Goal: Information Seeking & Learning: Learn about a topic

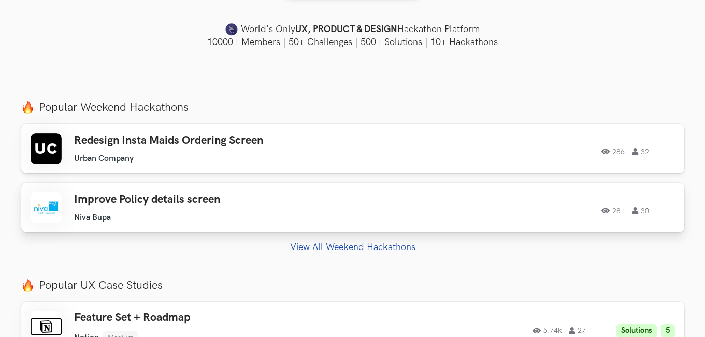
scroll to position [311, 0]
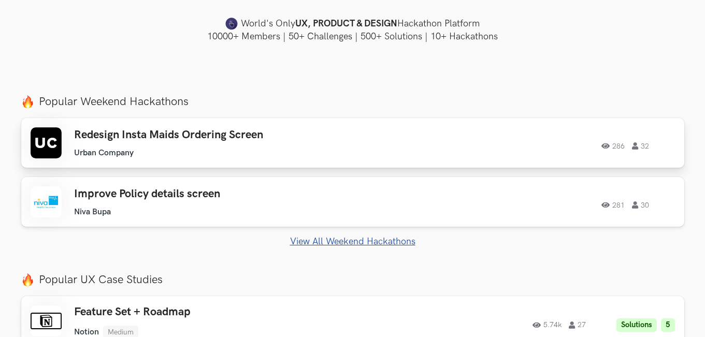
click at [286, 156] on ul "Urban Company" at bounding box center [221, 153] width 294 height 10
click at [227, 142] on div "Redesign Insta Maids Ordering Screen Urban Company Urban Company 286 32" at bounding box center [221, 143] width 294 height 30
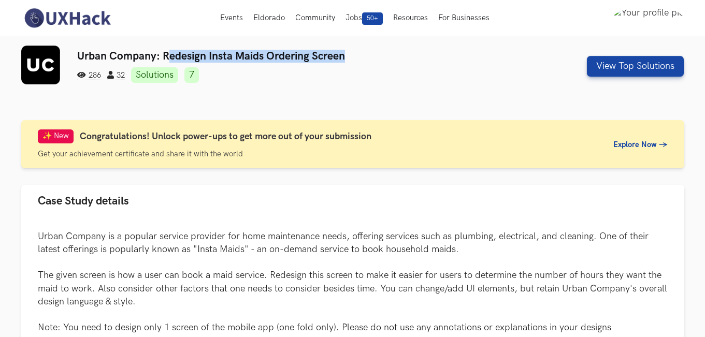
drag, startPoint x: 165, startPoint y: 52, endPoint x: 370, endPoint y: 52, distance: 204.5
click at [370, 52] on h3 "Urban Company: Redesign Insta Maids Ordering Screen" at bounding box center [296, 56] width 439 height 13
drag, startPoint x: 312, startPoint y: 59, endPoint x: 162, endPoint y: 60, distance: 150.1
click at [162, 60] on h3 "Urban Company: Redesign Insta Maids Ordering Screen" at bounding box center [296, 56] width 439 height 13
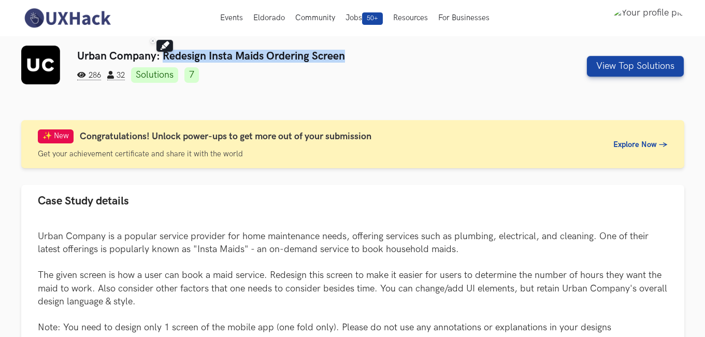
copy h3 "Redesign Insta Maids Ordering Screen"
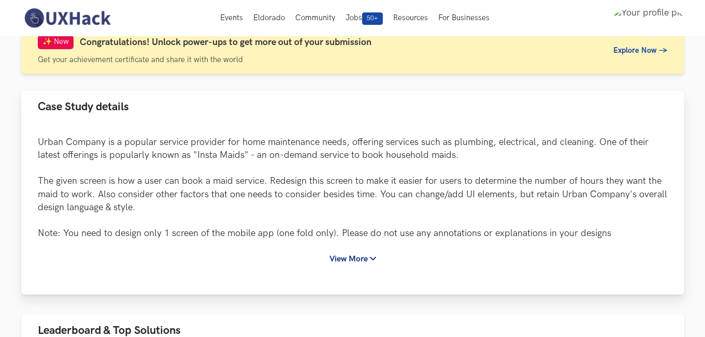
scroll to position [104, 0]
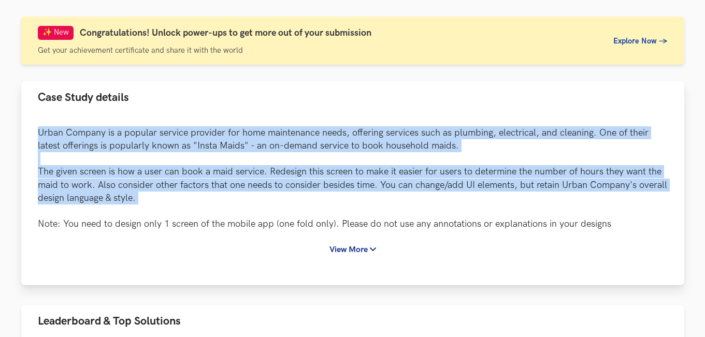
drag, startPoint x: 40, startPoint y: 129, endPoint x: 206, endPoint y: 205, distance: 181.9
click at [206, 205] on p "Urban Company is a popular service provider for home maintenance needs, offerin…" at bounding box center [353, 178] width 630 height 105
copy p "Urban Company is a popular service provider for home maintenance needs, offerin…"
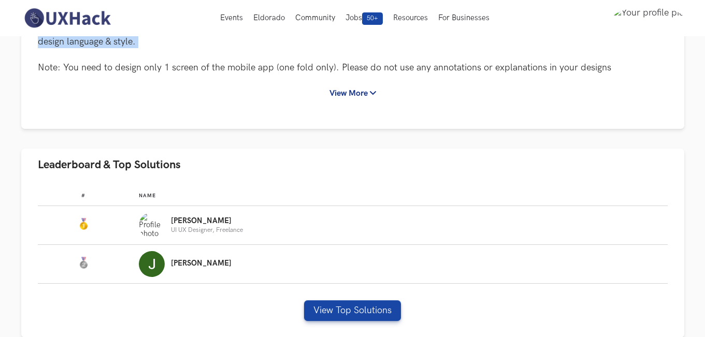
scroll to position [259, 0]
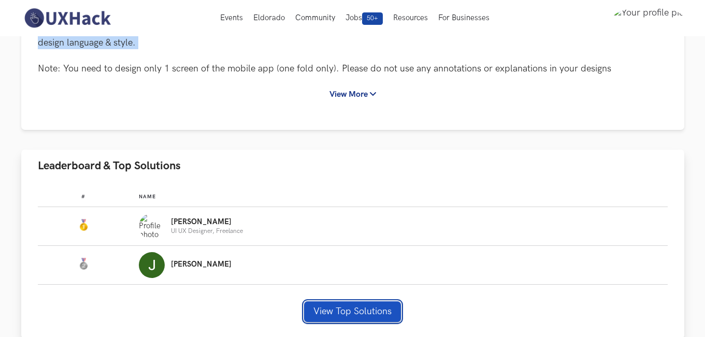
click at [334, 312] on button "View Top Solutions" at bounding box center [352, 311] width 97 height 21
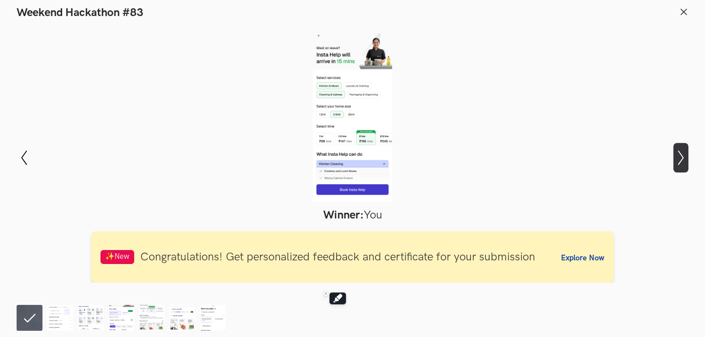
click at [680, 157] on icon "Show next slide" at bounding box center [680, 157] width 15 height 15
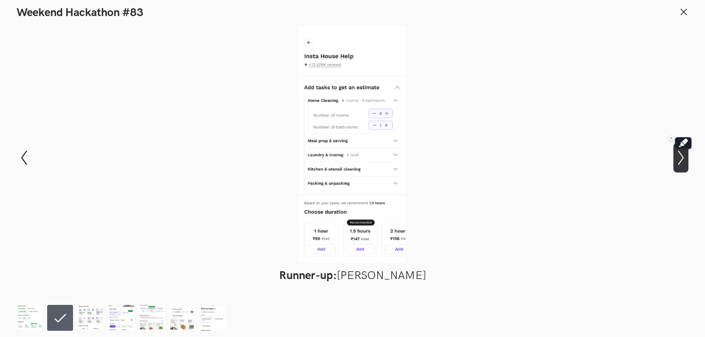
click at [680, 157] on icon "Show next slide" at bounding box center [680, 157] width 15 height 15
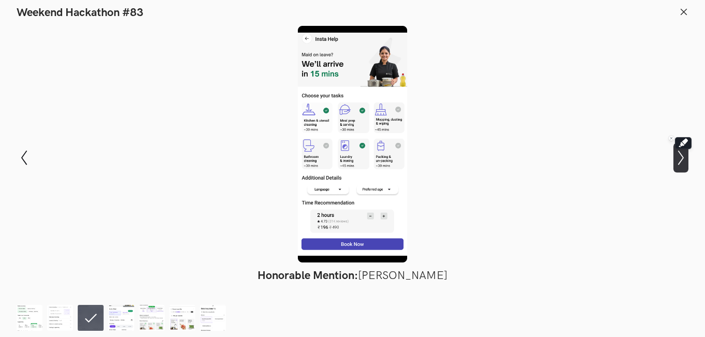
click at [679, 156] on icon "Show next slide" at bounding box center [680, 157] width 15 height 15
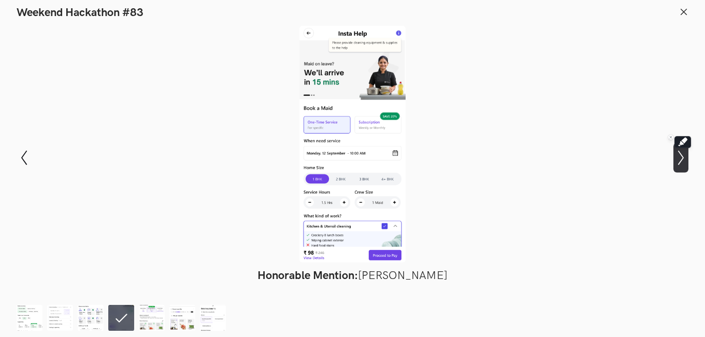
click at [679, 156] on icon "Show next slide" at bounding box center [680, 157] width 15 height 15
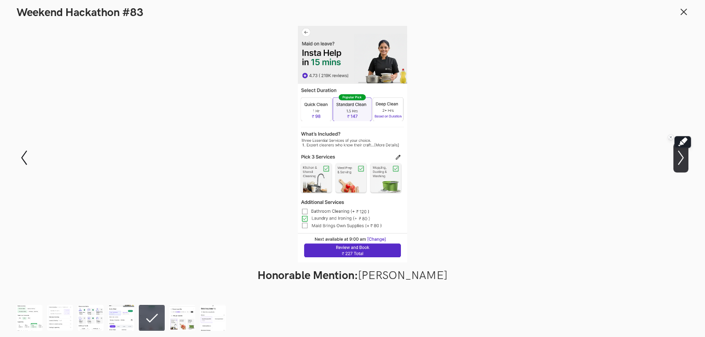
click at [679, 156] on icon "Show next slide" at bounding box center [680, 157] width 15 height 15
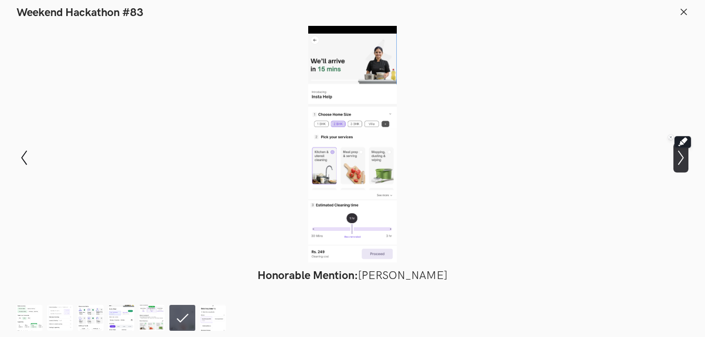
click at [679, 156] on icon "Show next slide" at bounding box center [680, 157] width 15 height 15
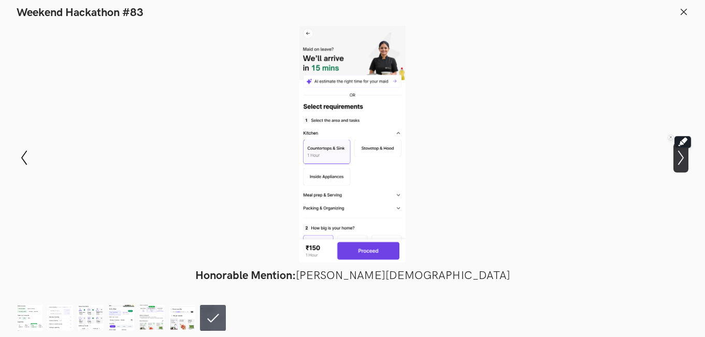
click at [679, 156] on icon "Show next slide" at bounding box center [680, 157] width 15 height 15
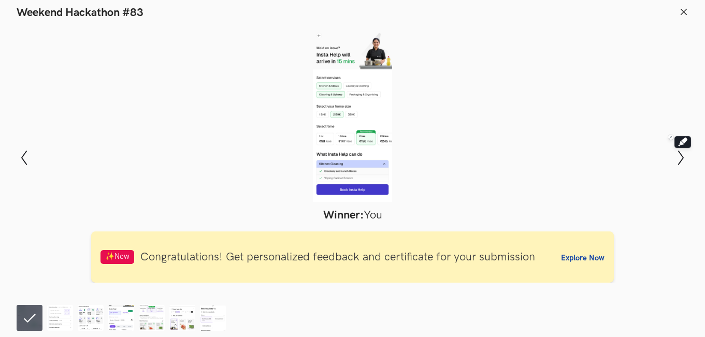
click at [682, 10] on icon at bounding box center [683, 11] width 9 height 9
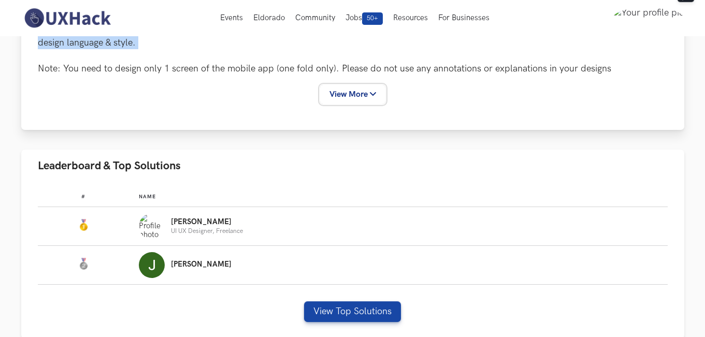
click at [335, 92] on button "View More" at bounding box center [352, 94] width 65 height 19
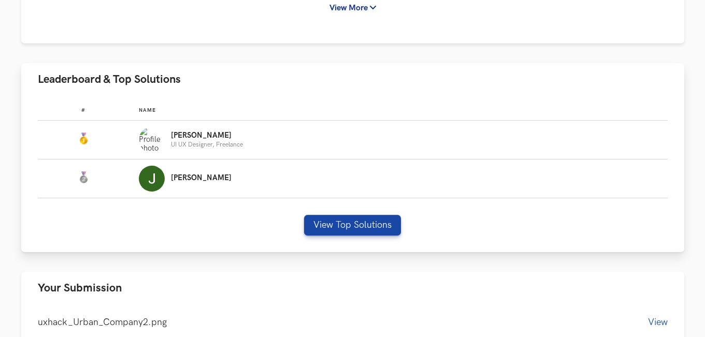
scroll to position [362, 0]
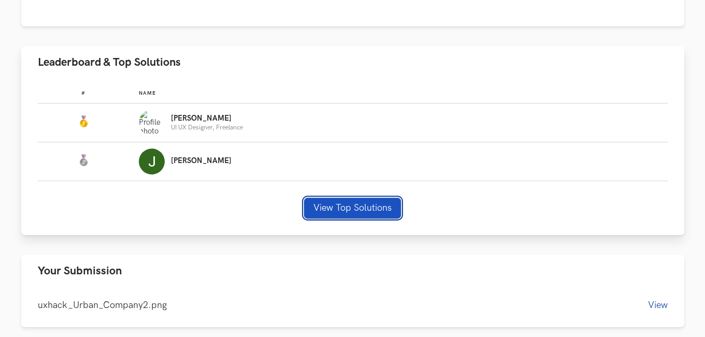
click at [356, 213] on button "View Top Solutions" at bounding box center [352, 208] width 97 height 21
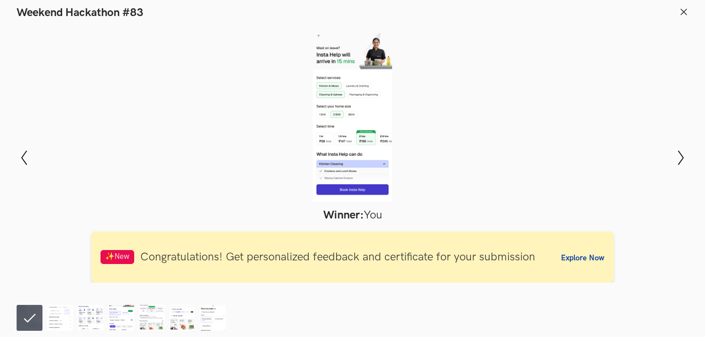
click at [677, 10] on header "Weekend Hackathon #83" at bounding box center [352, 10] width 705 height 20
click at [687, 10] on icon at bounding box center [683, 11] width 9 height 9
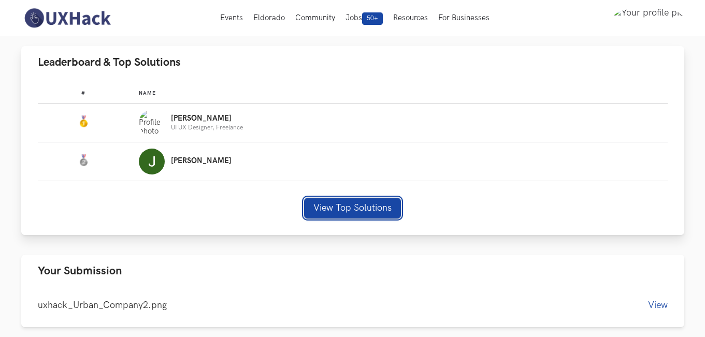
scroll to position [155, 0]
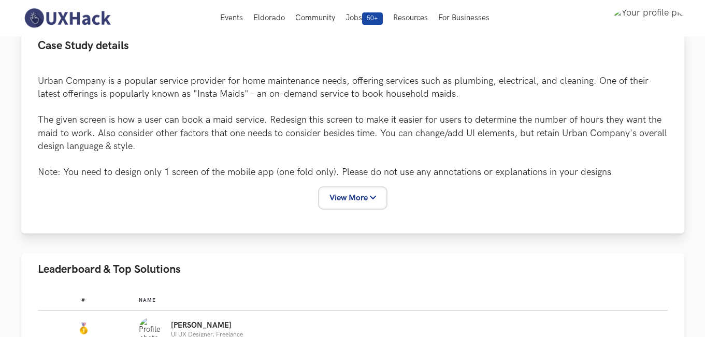
click at [345, 194] on button "View More" at bounding box center [352, 197] width 65 height 19
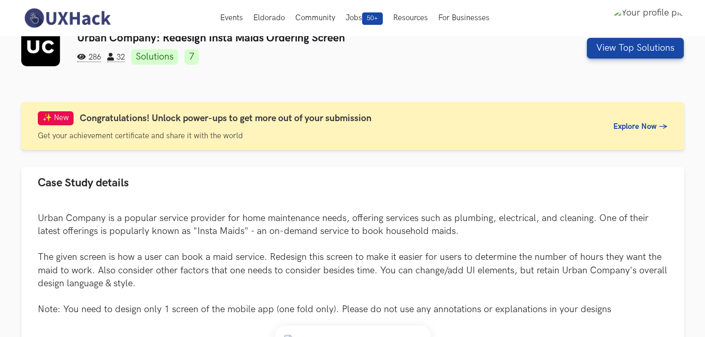
scroll to position [0, 0]
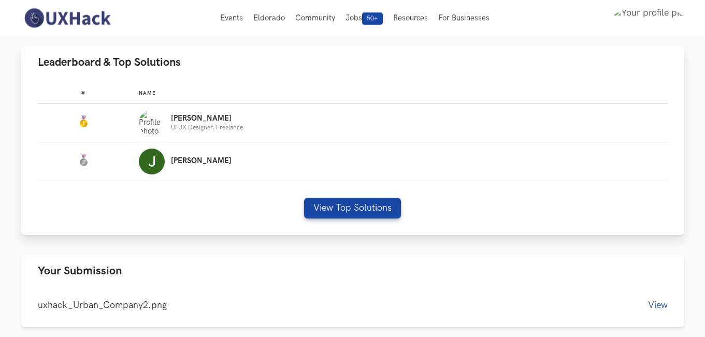
scroll to position [259, 0]
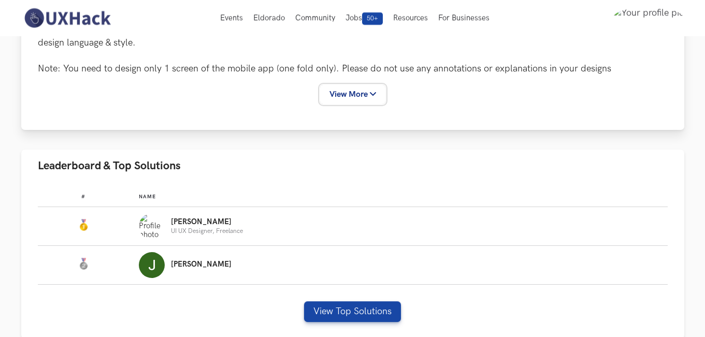
click at [357, 94] on button "View More" at bounding box center [352, 94] width 65 height 19
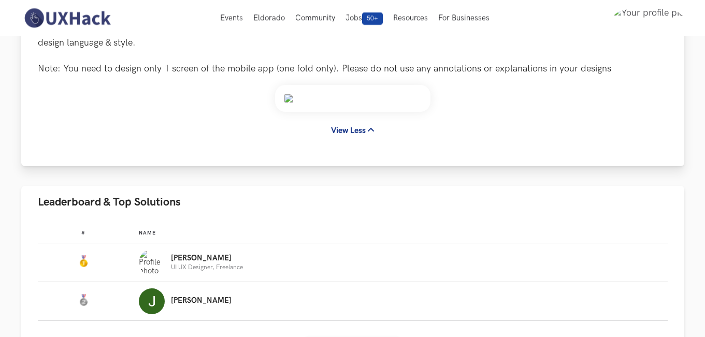
click at [353, 96] on img at bounding box center [352, 98] width 155 height 27
click at [281, 100] on img at bounding box center [352, 98] width 155 height 27
click at [284, 99] on img at bounding box center [352, 98] width 155 height 27
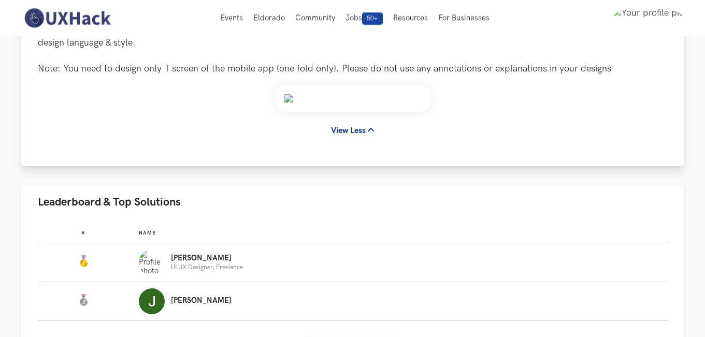
click at [284, 99] on img at bounding box center [352, 98] width 155 height 27
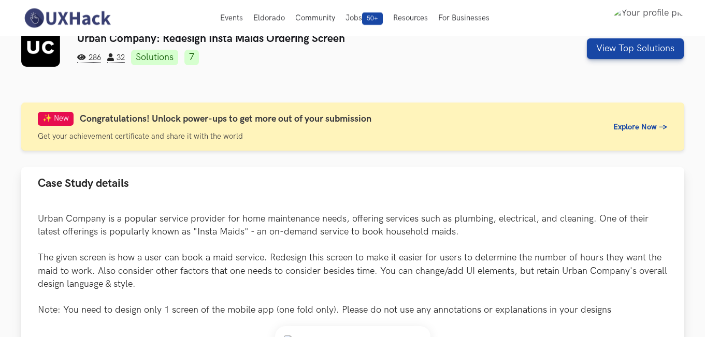
scroll to position [0, 0]
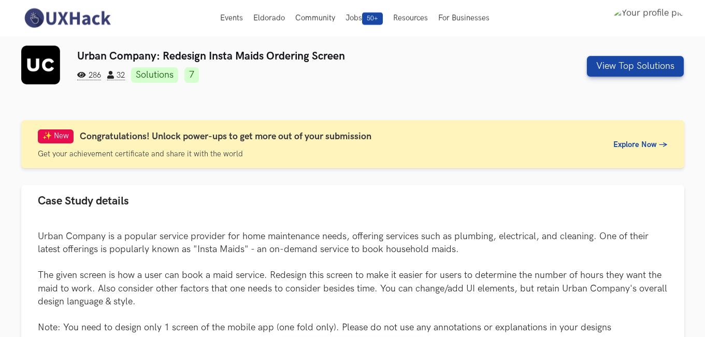
click at [64, 21] on img at bounding box center [67, 18] width 92 height 22
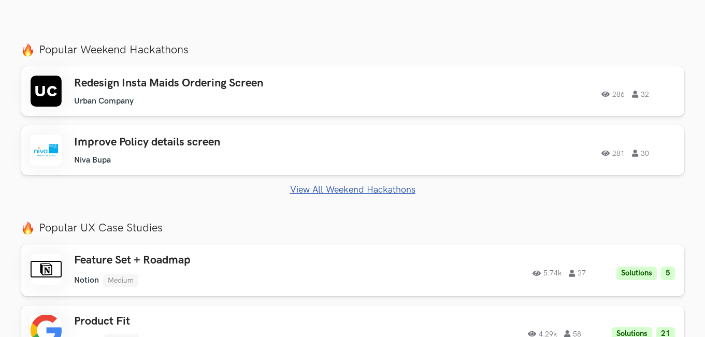
click at [345, 190] on link "View All Weekend Hackathons" at bounding box center [352, 189] width 663 height 11
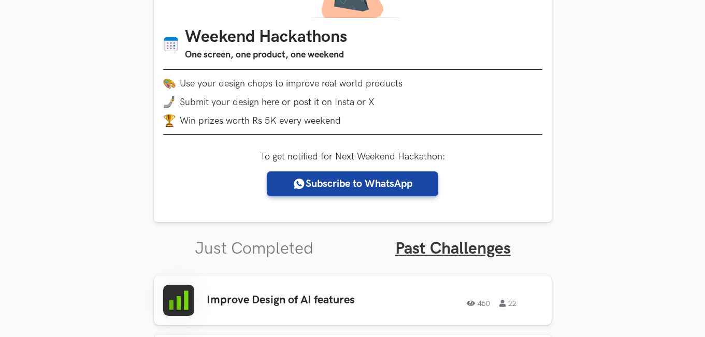
scroll to position [399, 0]
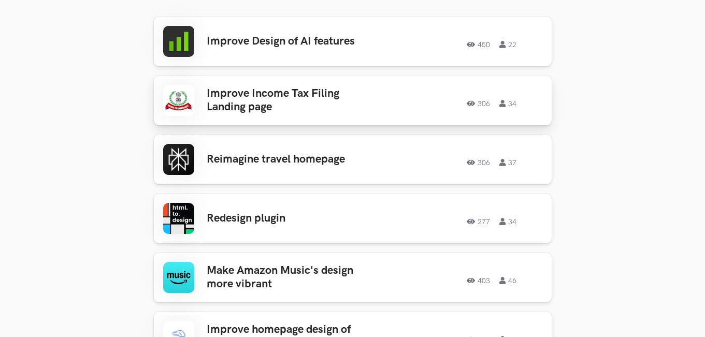
click at [427, 116] on link "Improve Income Tax Filing Landing page 306 34 306 34" at bounding box center [353, 101] width 398 height 50
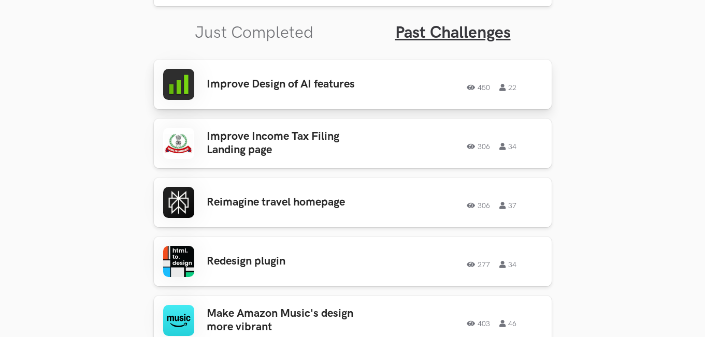
scroll to position [347, 0]
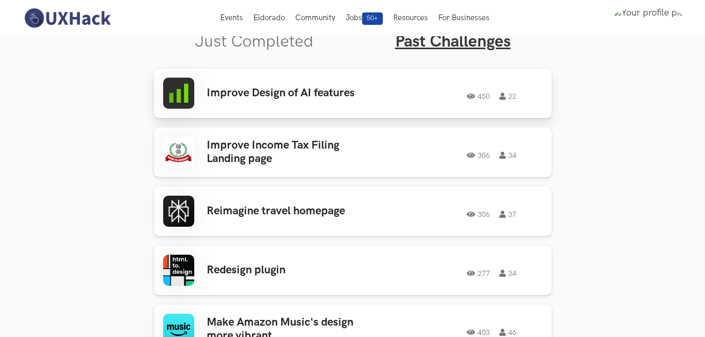
click at [305, 86] on h3 "Improve Design of AI features" at bounding box center [288, 92] width 162 height 13
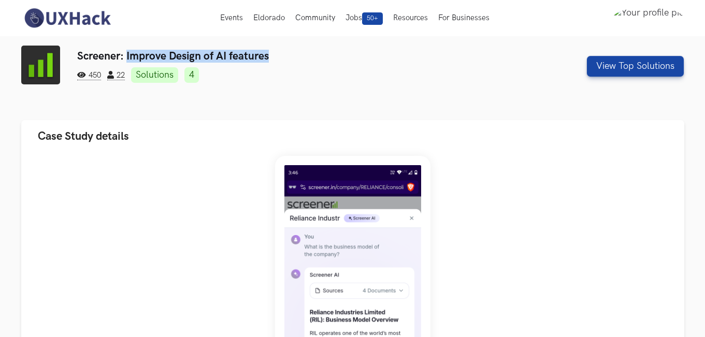
drag, startPoint x: 271, startPoint y: 49, endPoint x: 126, endPoint y: 50, distance: 144.5
click at [126, 50] on div "Screener: Improve Design of AI features 450 22 Solutions 4 View Top Solutions" at bounding box center [352, 66] width 663 height 41
copy h3 "Improve Design of AI features"
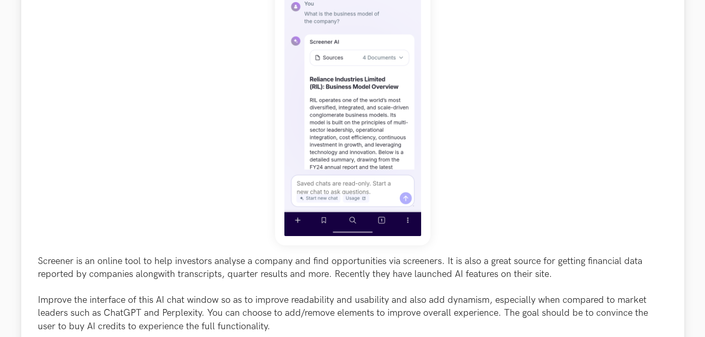
scroll to position [362, 0]
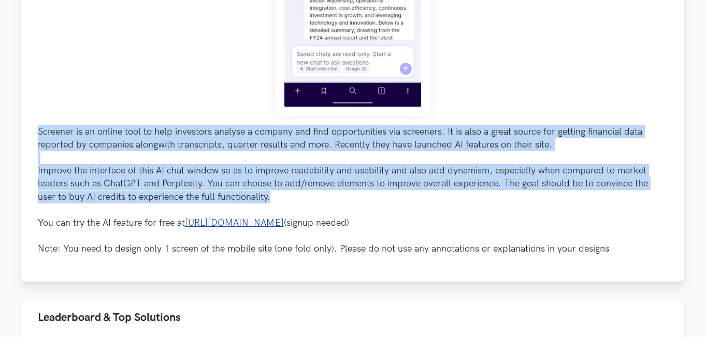
drag, startPoint x: 37, startPoint y: 128, endPoint x: 317, endPoint y: 199, distance: 288.9
click at [317, 199] on p "Screener is an online tool to help investors analyse a company and find opportu…" at bounding box center [353, 190] width 630 height 130
copy p "Screener is an online tool to help investors analyse a company and find opportu…"
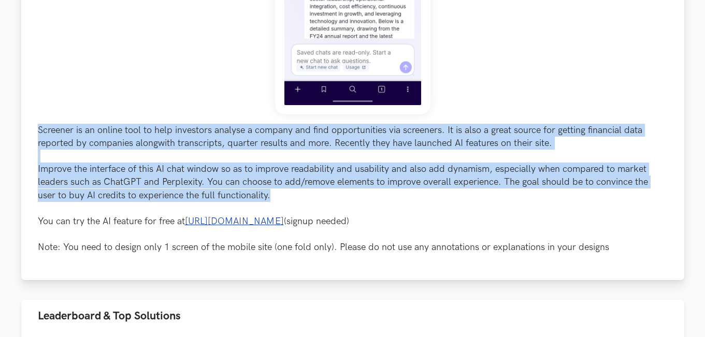
scroll to position [414, 0]
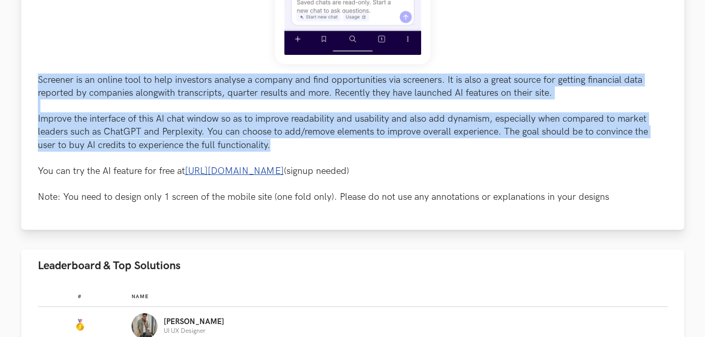
click at [490, 126] on p "Screener is an online tool to help investors analyse a company and find opportu…" at bounding box center [353, 139] width 630 height 130
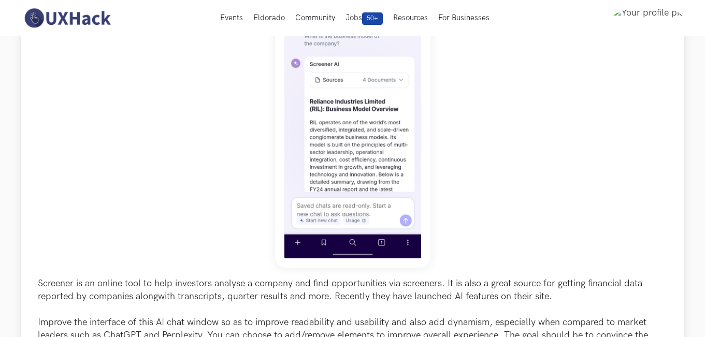
scroll to position [207, 0]
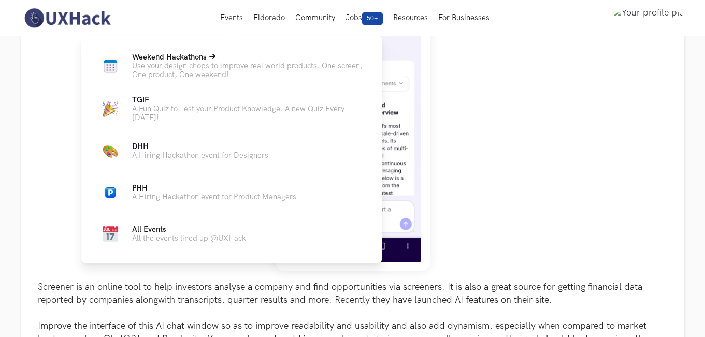
click at [180, 57] on span "Weekend Hackathons Live" at bounding box center [169, 57] width 75 height 9
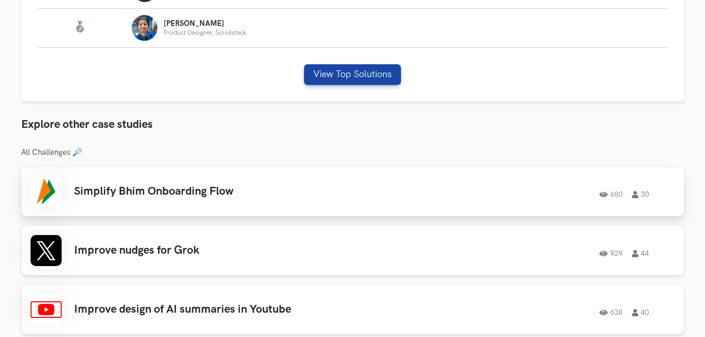
scroll to position [777, 0]
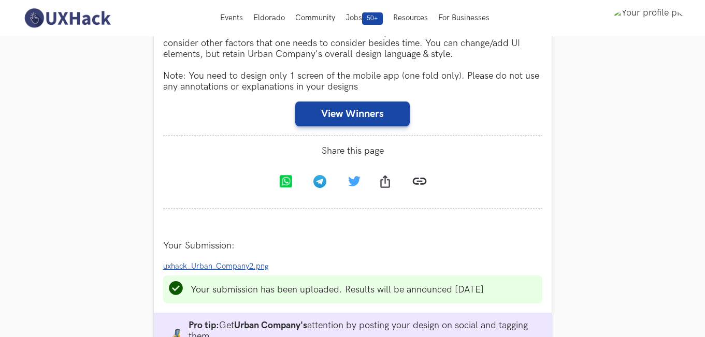
scroll to position [259, 0]
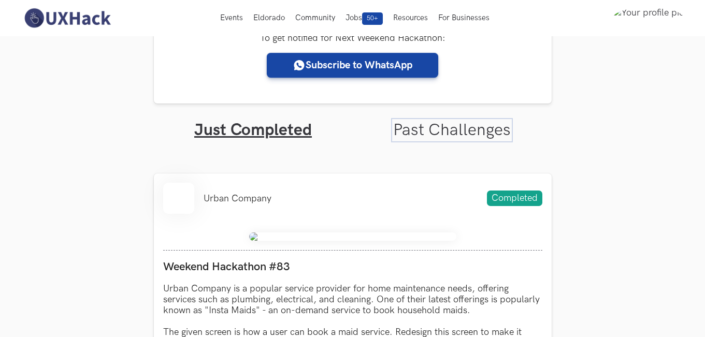
click at [433, 126] on link "Past Challenges" at bounding box center [452, 130] width 118 height 20
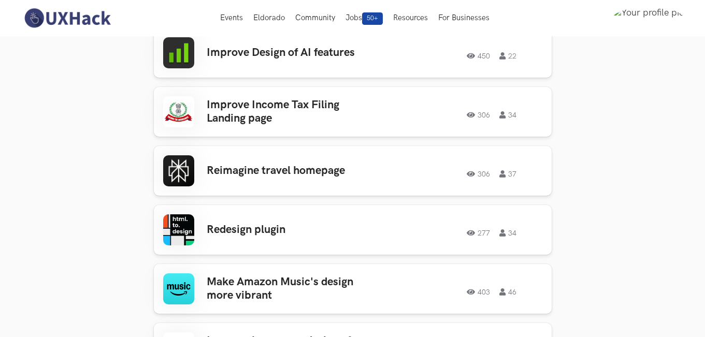
scroll to position [362, 0]
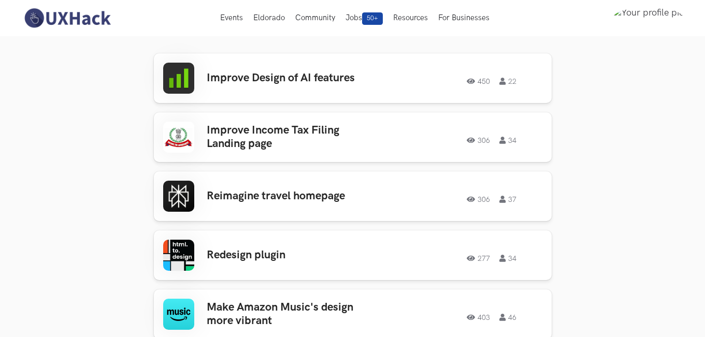
click at [440, 129] on div "Improve Income Tax Filing Landing page 306 34 306 34" at bounding box center [352, 137] width 379 height 31
click at [384, 193] on div "306 37" at bounding box center [462, 195] width 162 height 13
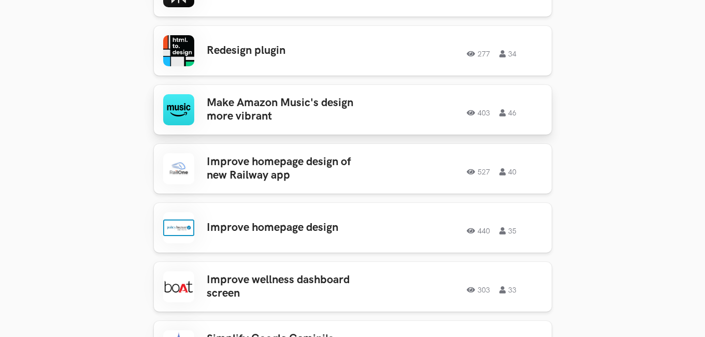
scroll to position [570, 0]
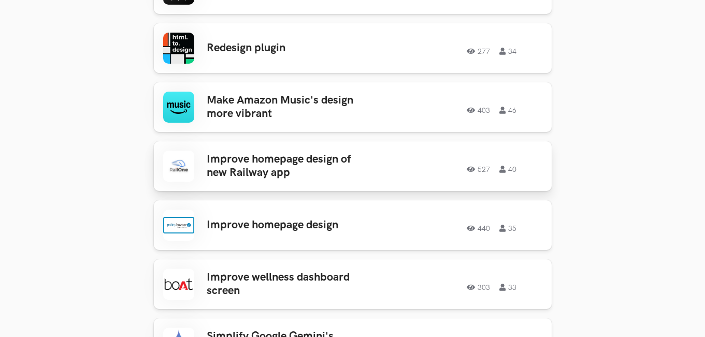
click at [365, 177] on h3 "Improve homepage design of new Railway app" at bounding box center [288, 166] width 162 height 27
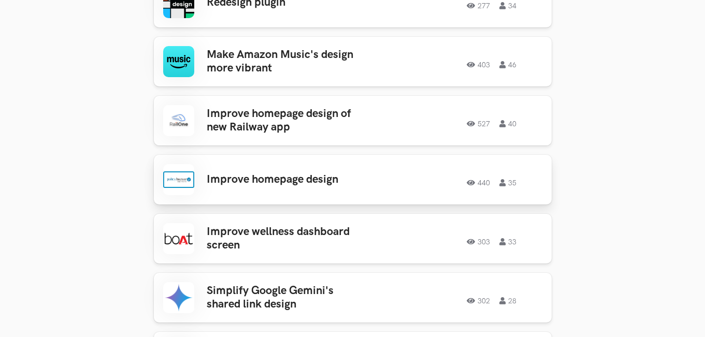
scroll to position [621, 0]
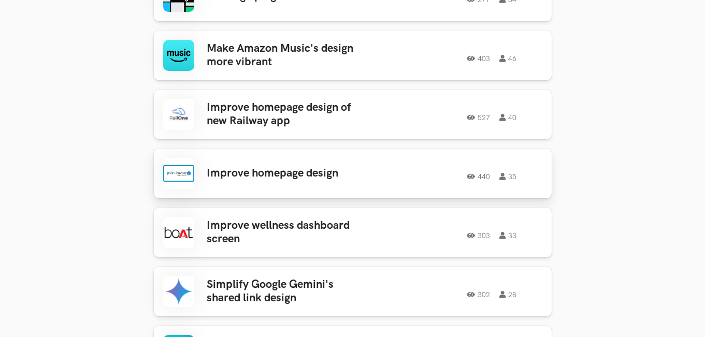
click at [337, 175] on h3 "Improve homepage design" at bounding box center [288, 173] width 162 height 13
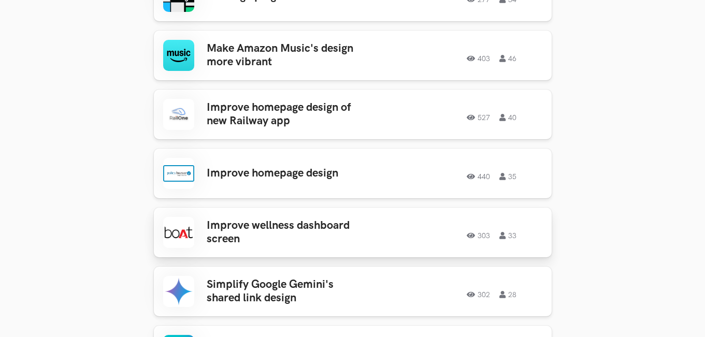
click at [353, 247] on div "Improve wellness dashboard screen 303 33 303 33" at bounding box center [352, 232] width 379 height 31
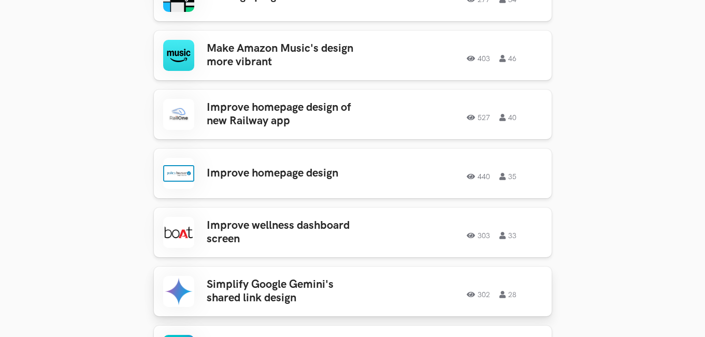
click at [344, 276] on div "Simplify Google Gemini's shared link design 302 28 302 28" at bounding box center [352, 291] width 379 height 31
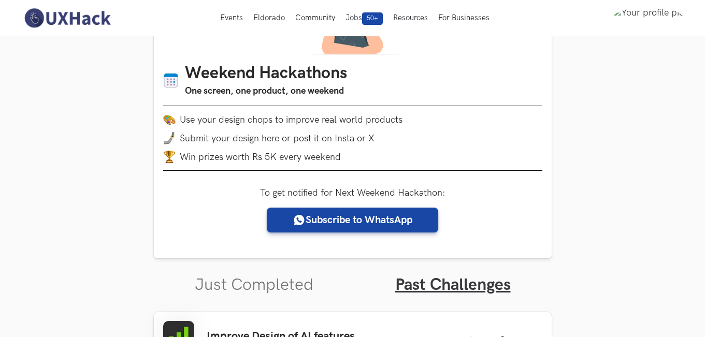
scroll to position [104, 0]
click at [430, 281] on link "Past Challenges" at bounding box center [452, 285] width 115 height 20
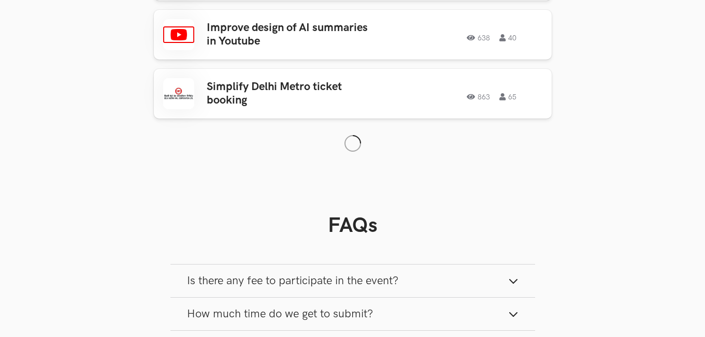
scroll to position [1812, 0]
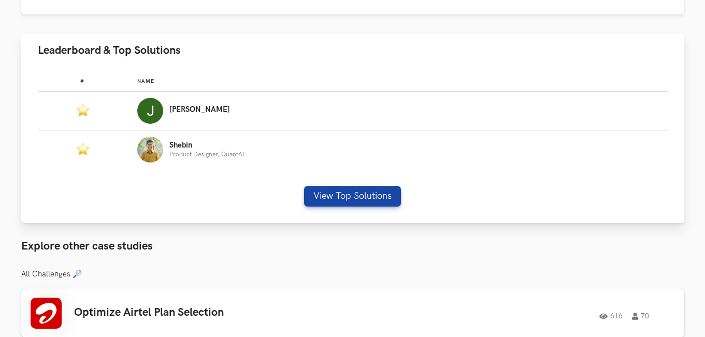
scroll to position [621, 0]
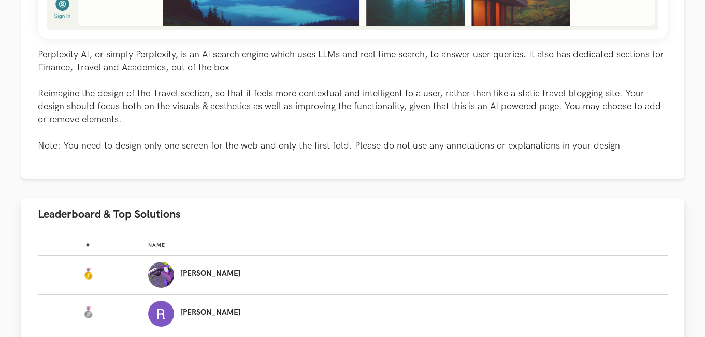
scroll to position [621, 0]
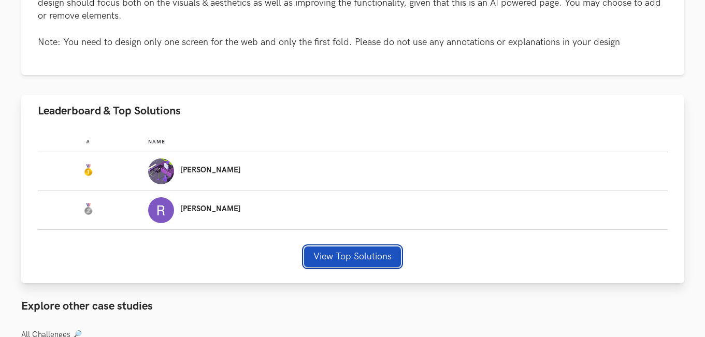
click at [341, 256] on button "View Top Solutions" at bounding box center [352, 256] width 97 height 21
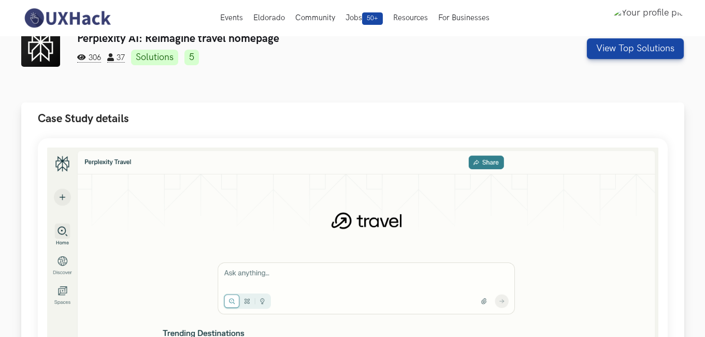
scroll to position [0, 0]
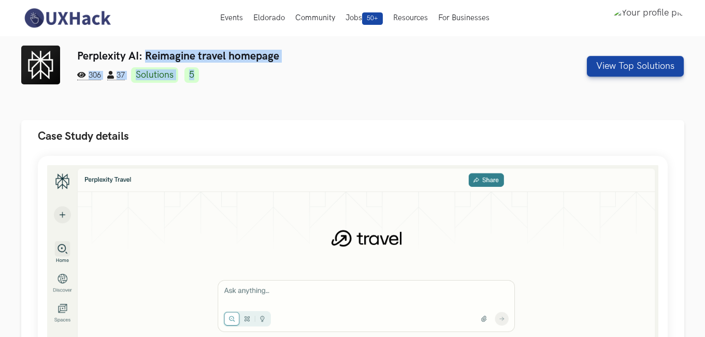
drag, startPoint x: 148, startPoint y: 55, endPoint x: 342, endPoint y: 65, distance: 194.9
click at [342, 64] on div "Perplexity AI: Reimagine travel homepage 306 37 Solutions 5" at bounding box center [296, 66] width 439 height 33
click at [309, 60] on h3 "Perplexity AI: Reimagine travel homepage" at bounding box center [296, 56] width 439 height 13
drag, startPoint x: 290, startPoint y: 56, endPoint x: 142, endPoint y: 51, distance: 147.6
click at [142, 51] on h3 "Perplexity AI: Reimagine travel homepage" at bounding box center [296, 56] width 439 height 13
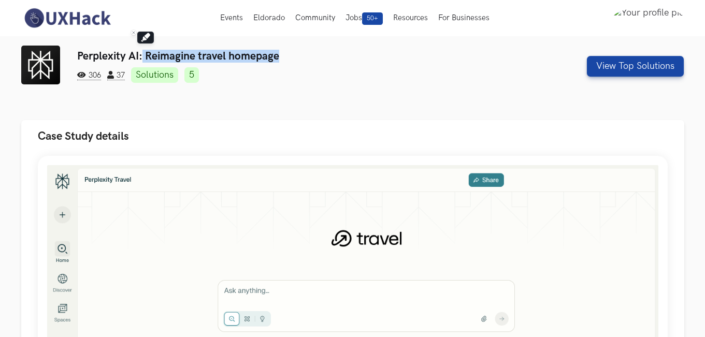
copy h3 "Reimagine travel homepage"
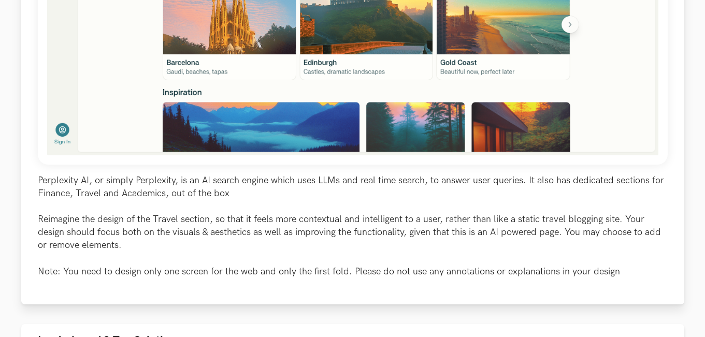
scroll to position [518, 0]
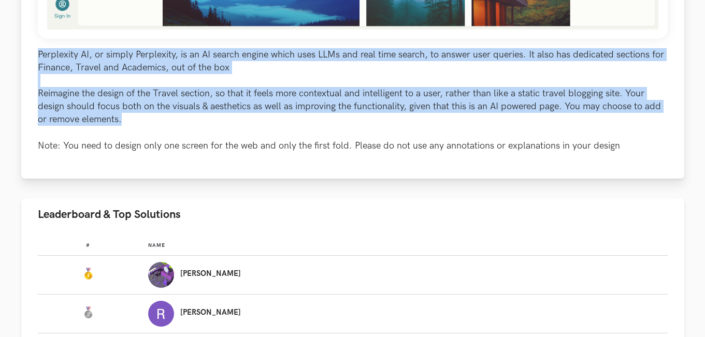
drag, startPoint x: 36, startPoint y: 51, endPoint x: 148, endPoint y: 125, distance: 134.1
copy p "Perplexity AI, or simply Perplexity, is an AI search engine which uses LLMs and…"
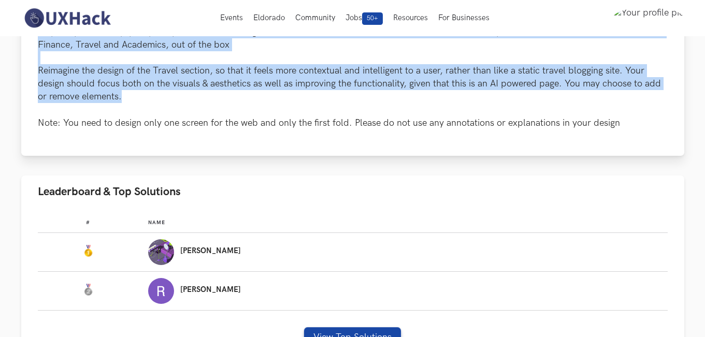
scroll to position [362, 0]
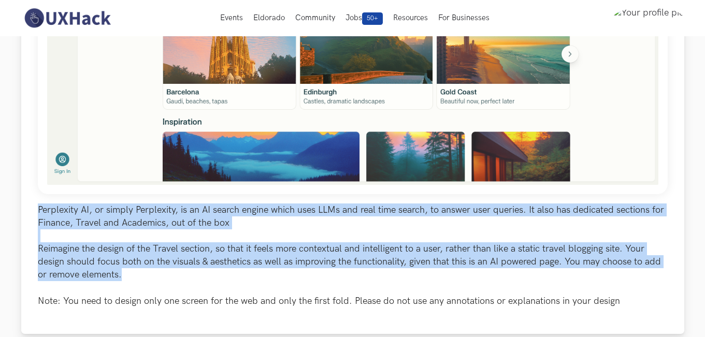
click at [677, 213] on div "Perplexity AI, or simply Perplexity, is an AI search engine which uses LLMs and…" at bounding box center [352, 62] width 663 height 544
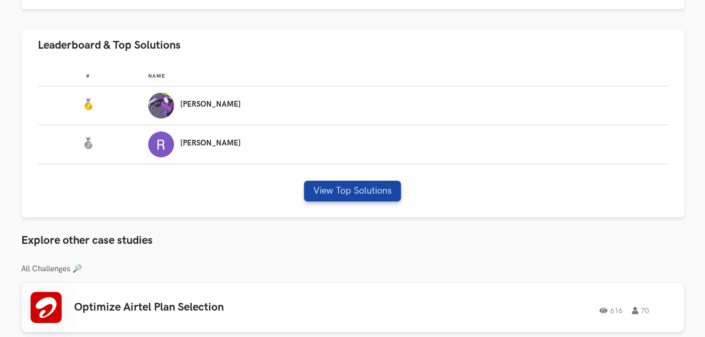
scroll to position [932, 0]
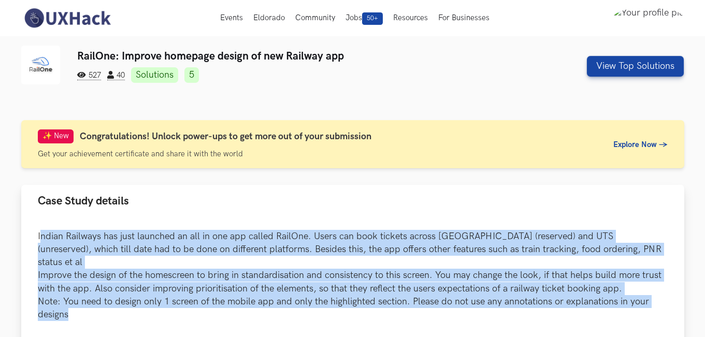
drag, startPoint x: 39, startPoint y: 229, endPoint x: 73, endPoint y: 302, distance: 80.9
click at [73, 302] on div "Indian Railways has just launched an all in one app called RailOne. Users can b…" at bounding box center [352, 296] width 663 height 158
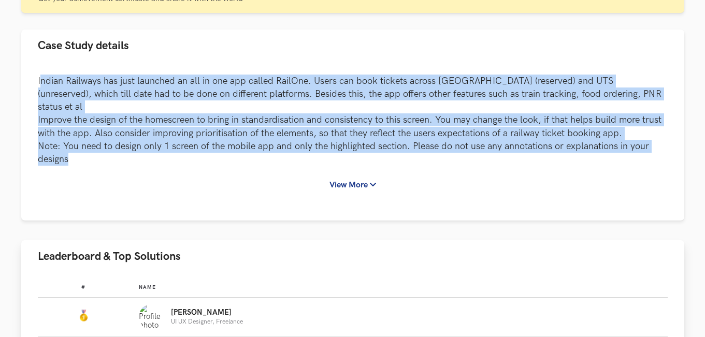
copy p "ndian Railways has just launched an all in one app called RailOne. Users can bo…"
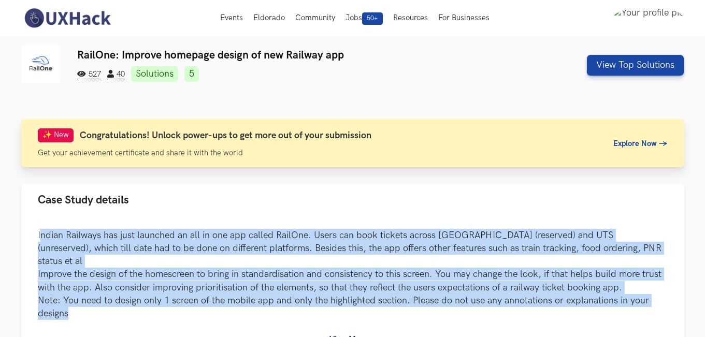
scroll to position [0, 0]
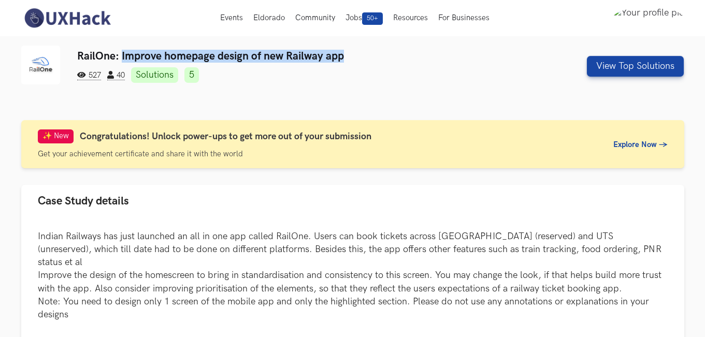
drag, startPoint x: 364, startPoint y: 58, endPoint x: 122, endPoint y: 52, distance: 242.4
click at [122, 52] on h3 "RailOne: Improve homepage design of new Railway app" at bounding box center [296, 56] width 439 height 13
copy h3 "Improve homepage design of new Railway app"
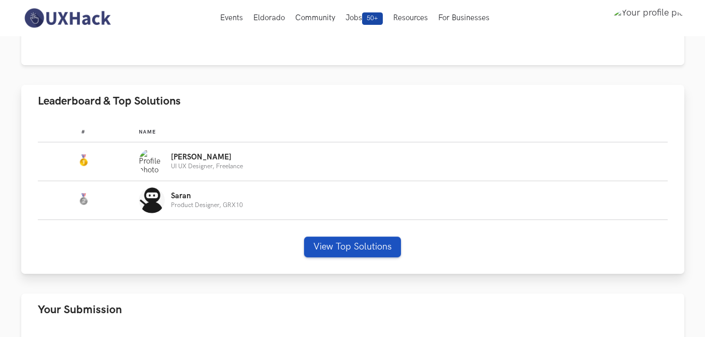
scroll to position [155, 0]
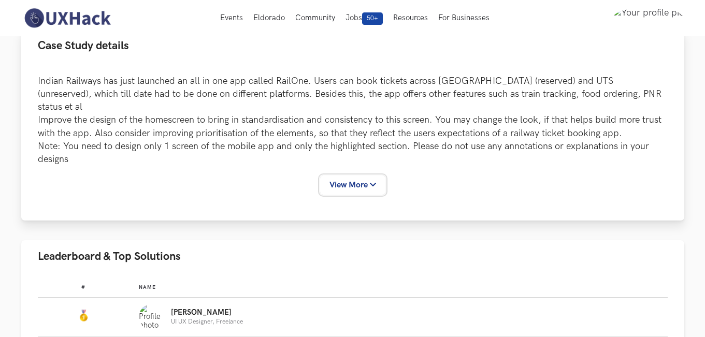
click at [364, 176] on button "View More" at bounding box center [352, 185] width 65 height 19
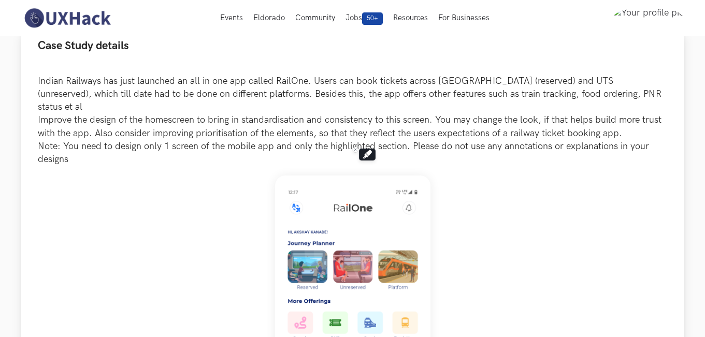
click at [365, 176] on img at bounding box center [352, 337] width 155 height 323
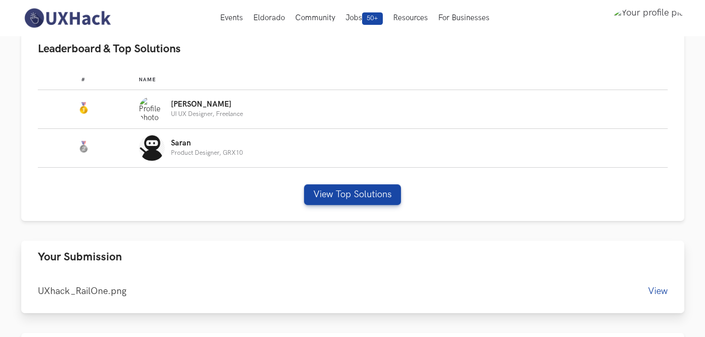
scroll to position [673, 0]
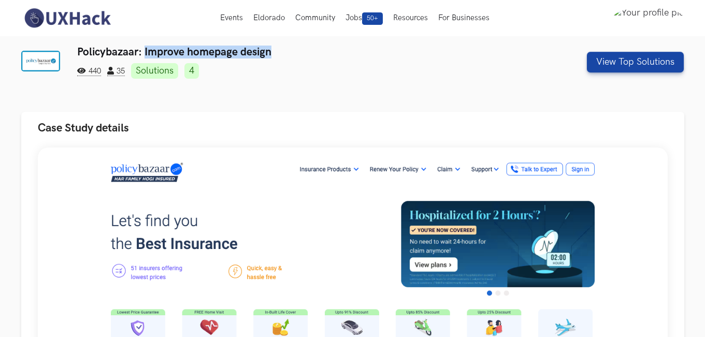
drag, startPoint x: 274, startPoint y: 54, endPoint x: 145, endPoint y: 52, distance: 129.4
click at [145, 52] on h3 "Policybazaar: Improve homepage design" at bounding box center [296, 52] width 439 height 13
copy h3 "Improve homepage design"
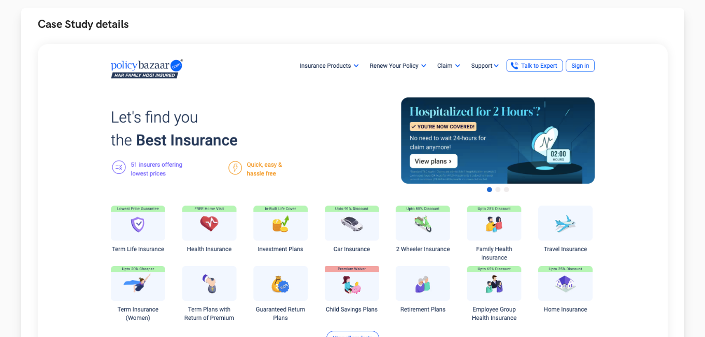
scroll to position [414, 0]
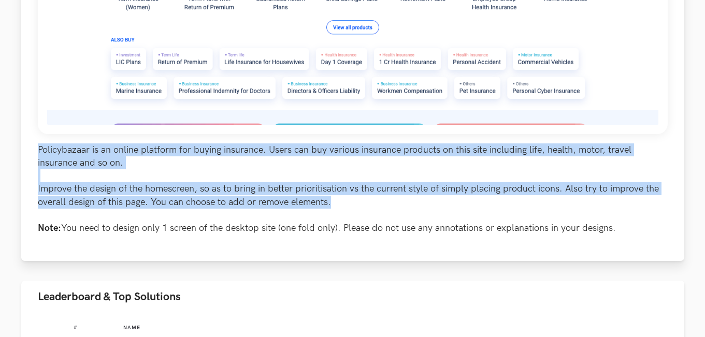
drag, startPoint x: 34, startPoint y: 147, endPoint x: 393, endPoint y: 203, distance: 364.2
copy p "Policybazaar is an online platform for buying insurance. Users can buy various …"
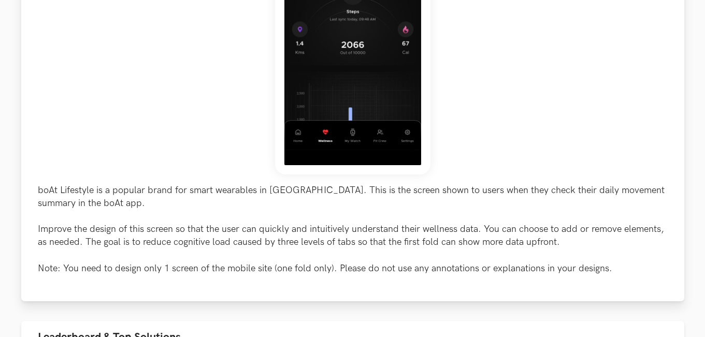
scroll to position [414, 0]
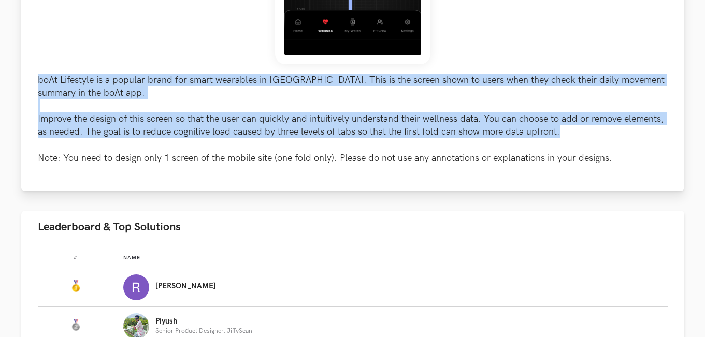
drag, startPoint x: 31, startPoint y: 74, endPoint x: 577, endPoint y: 133, distance: 549.4
copy p "boAt Lifestyle is a popular brand for smart wearables in India. This is the scr…"
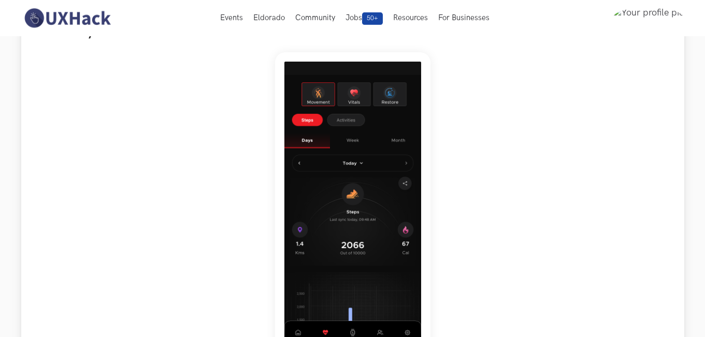
scroll to position [0, 0]
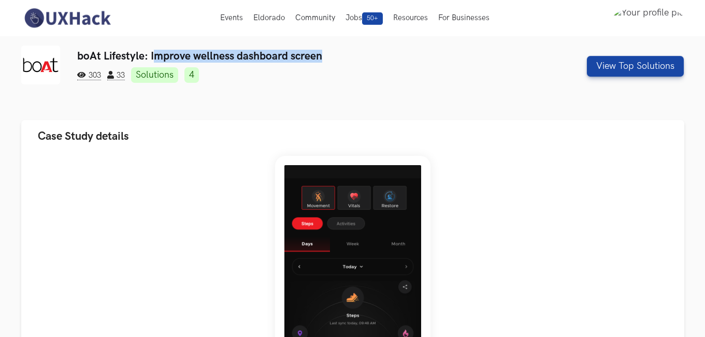
drag, startPoint x: 152, startPoint y: 51, endPoint x: 410, endPoint y: 51, distance: 258.3
click at [410, 51] on h3 "boAt Lifestyle: Improve wellness dashboard screen" at bounding box center [296, 56] width 439 height 13
copy h3 "mprove wellness dashboard screen"
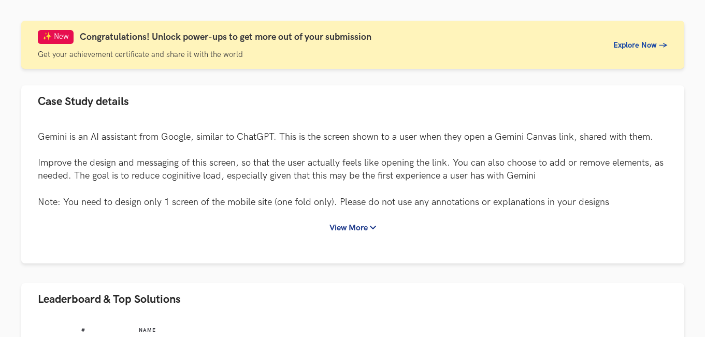
scroll to position [104, 0]
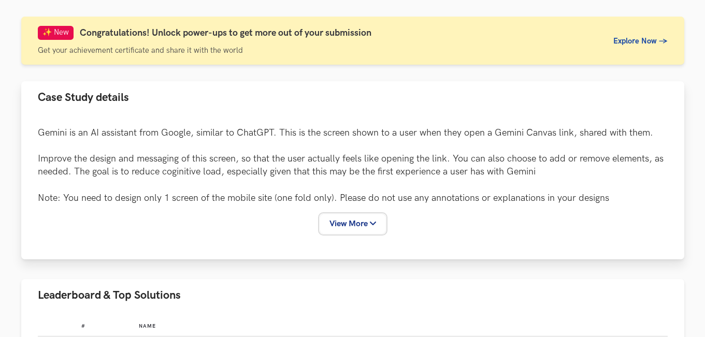
click at [352, 226] on button "View More" at bounding box center [352, 223] width 65 height 19
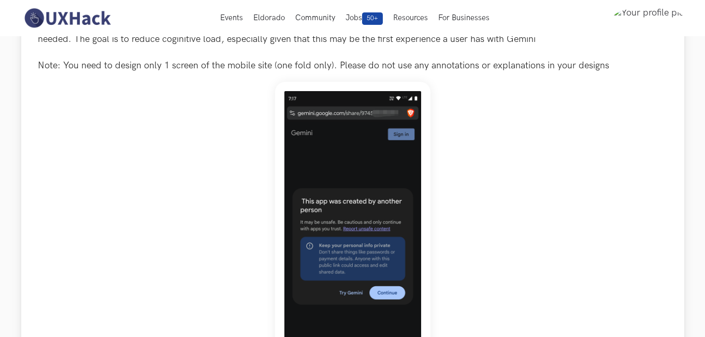
scroll to position [52, 0]
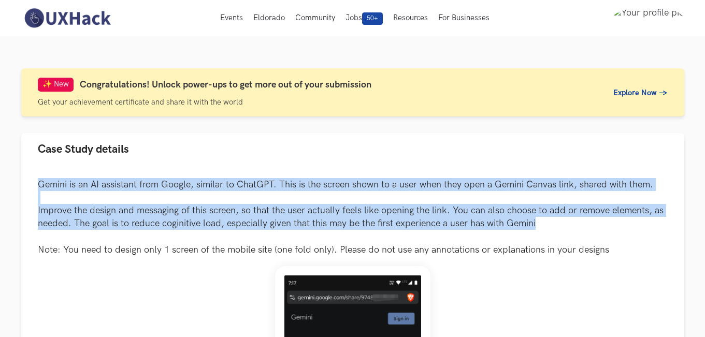
drag, startPoint x: 548, startPoint y: 228, endPoint x: 13, endPoint y: 179, distance: 537.1
